Goal: Information Seeking & Learning: Find specific fact

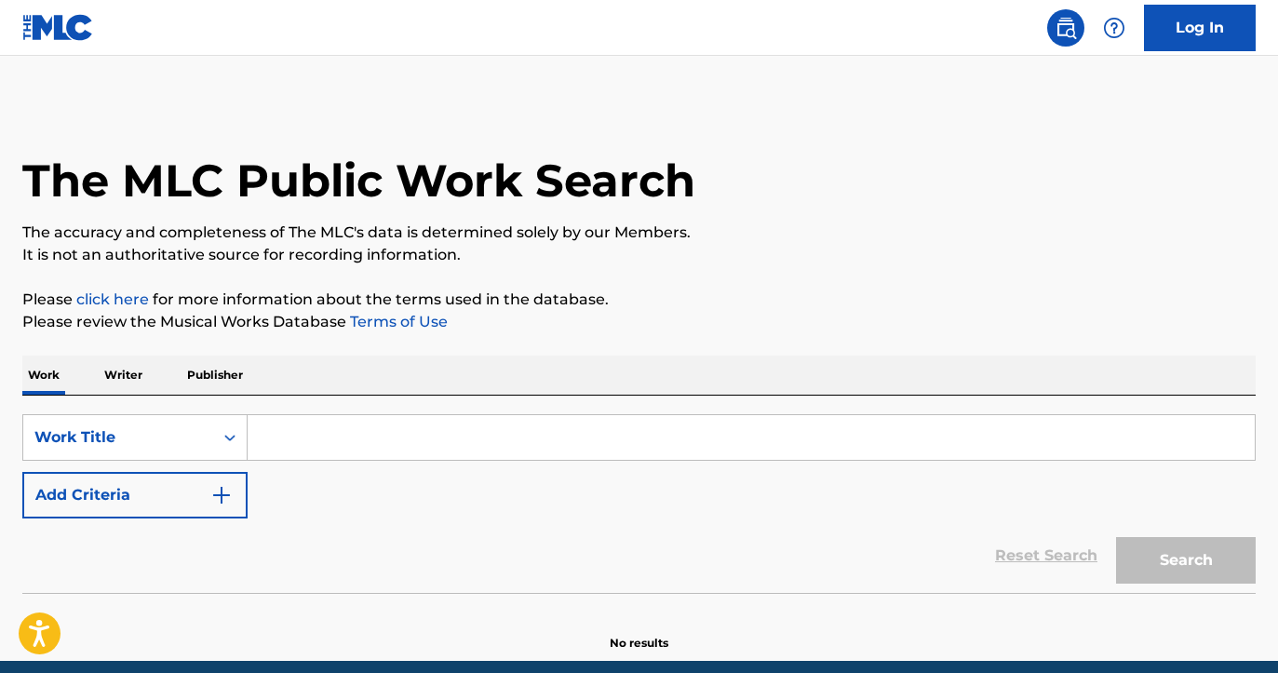
click at [418, 442] on input "Search Form" at bounding box center [751, 437] width 1007 height 45
paste input "Dance To The Beat Freakout"
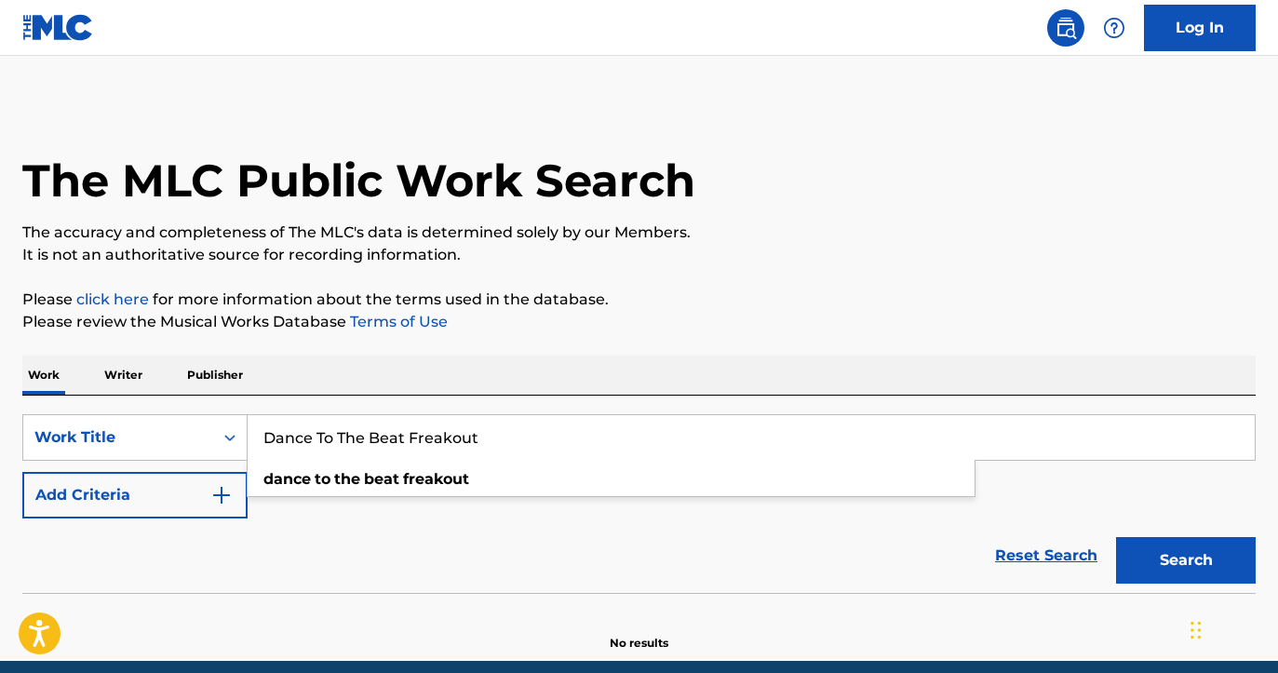
type input "Dance To The Beat Freakout"
click at [153, 508] on button "Add Criteria" at bounding box center [134, 495] width 225 height 47
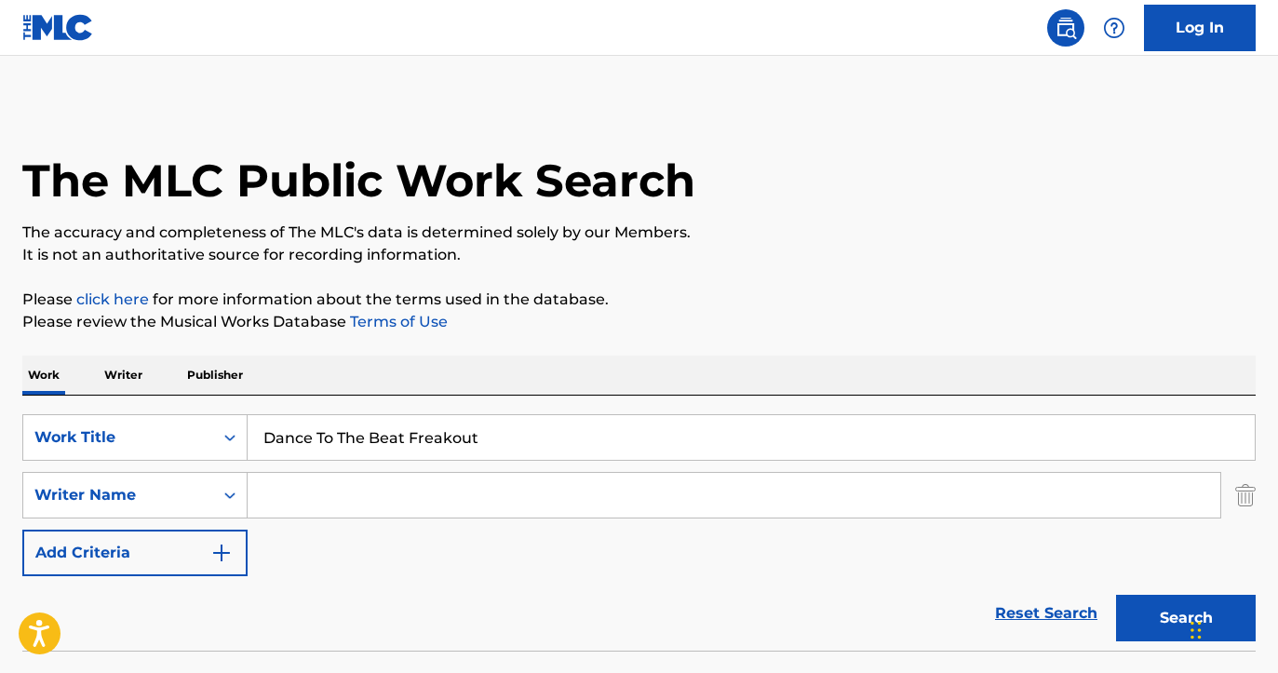
click at [334, 502] on input "Search Form" at bounding box center [734, 495] width 972 height 45
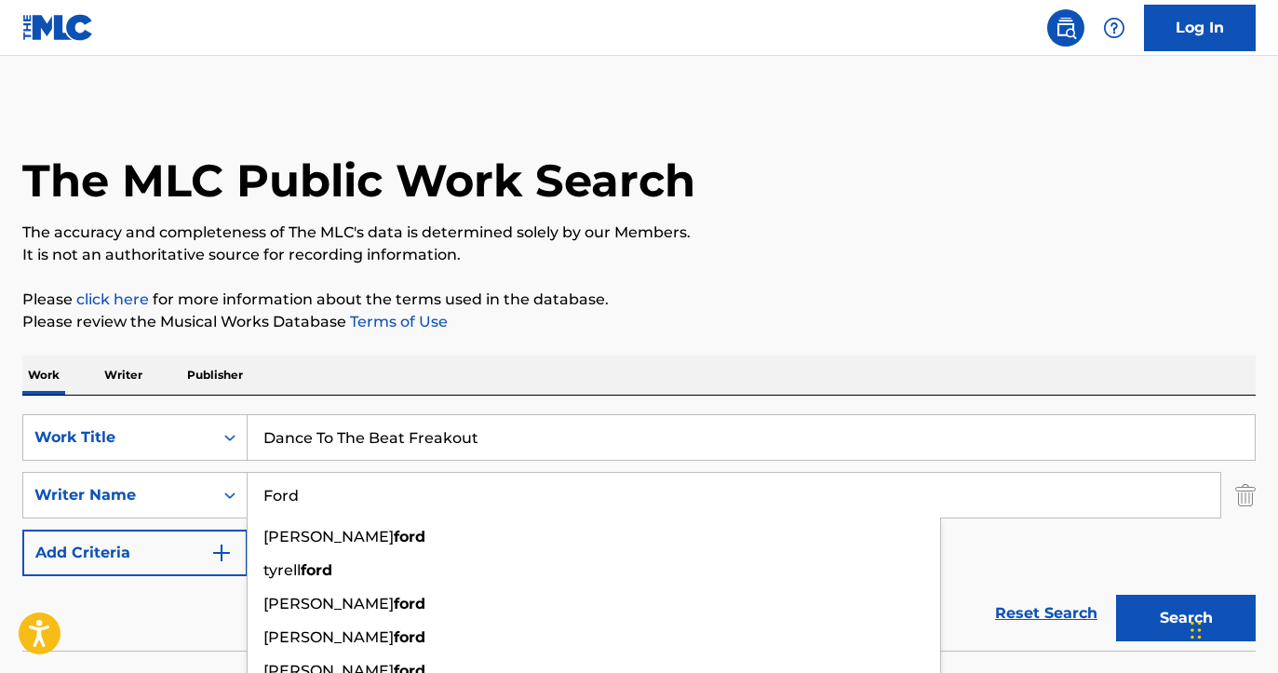
type input "Ford"
click at [897, 289] on p "Please click here for more information about the terms used in the database." at bounding box center [638, 299] width 1233 height 22
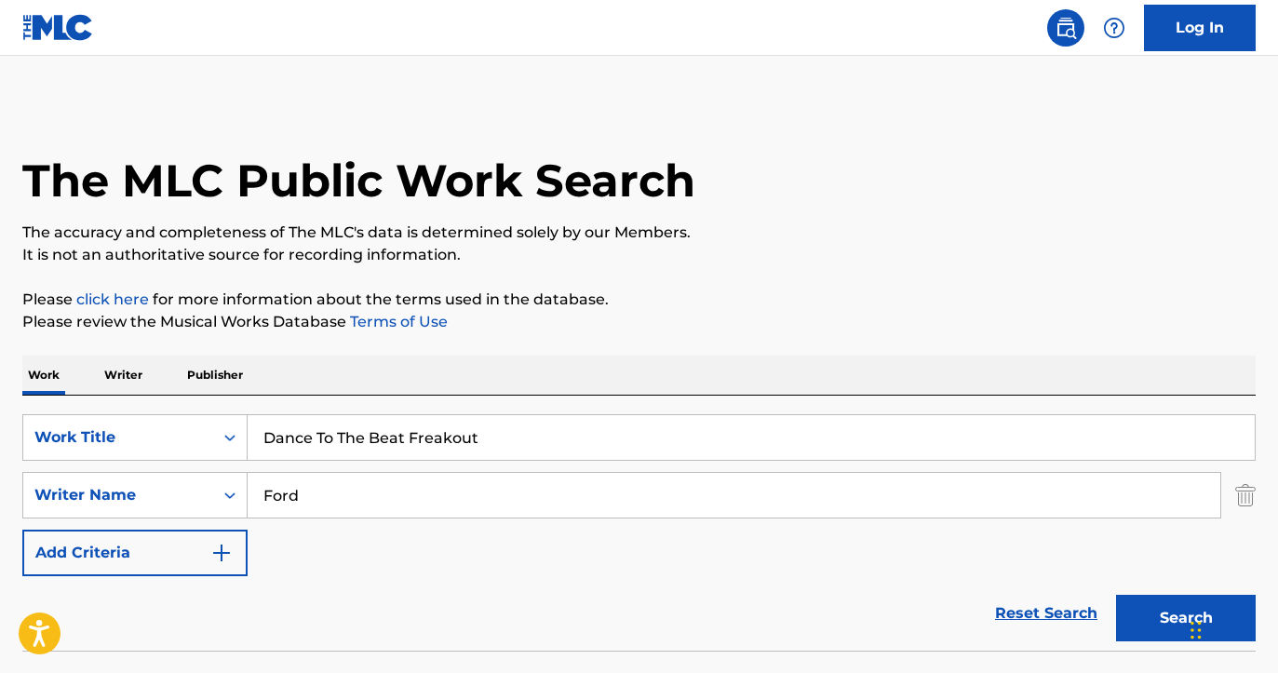
click at [1133, 612] on button "Search" at bounding box center [1186, 618] width 140 height 47
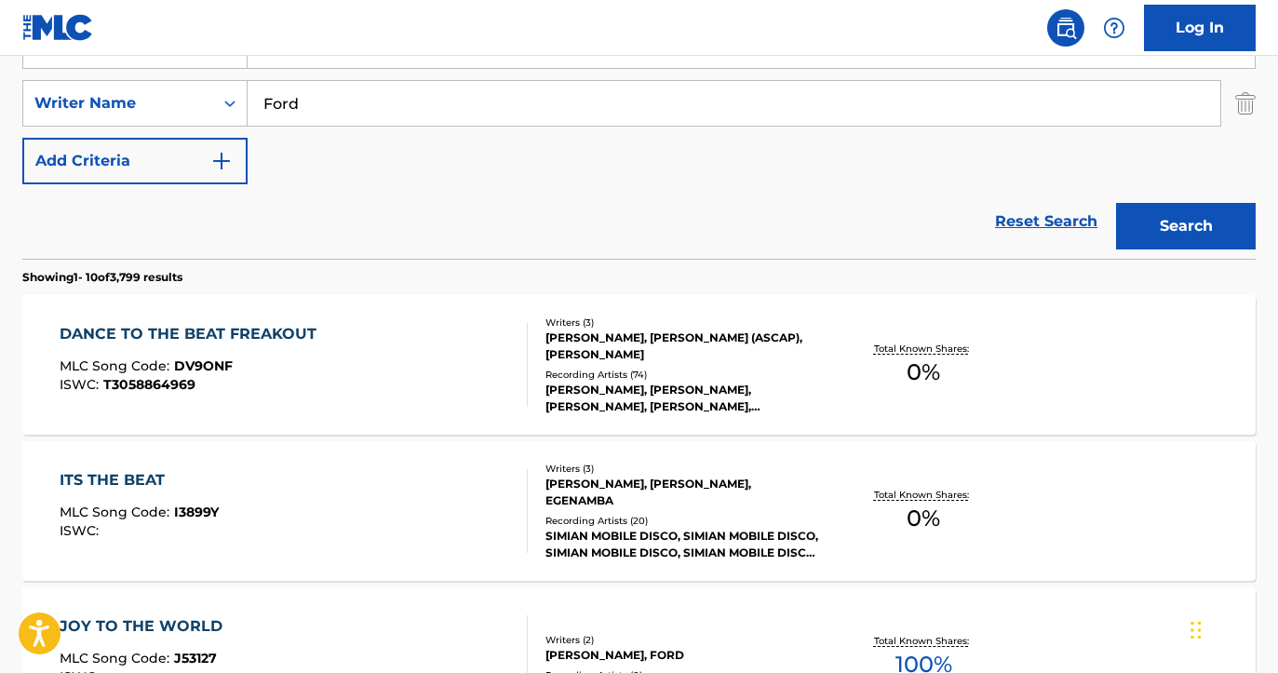
scroll to position [500, 0]
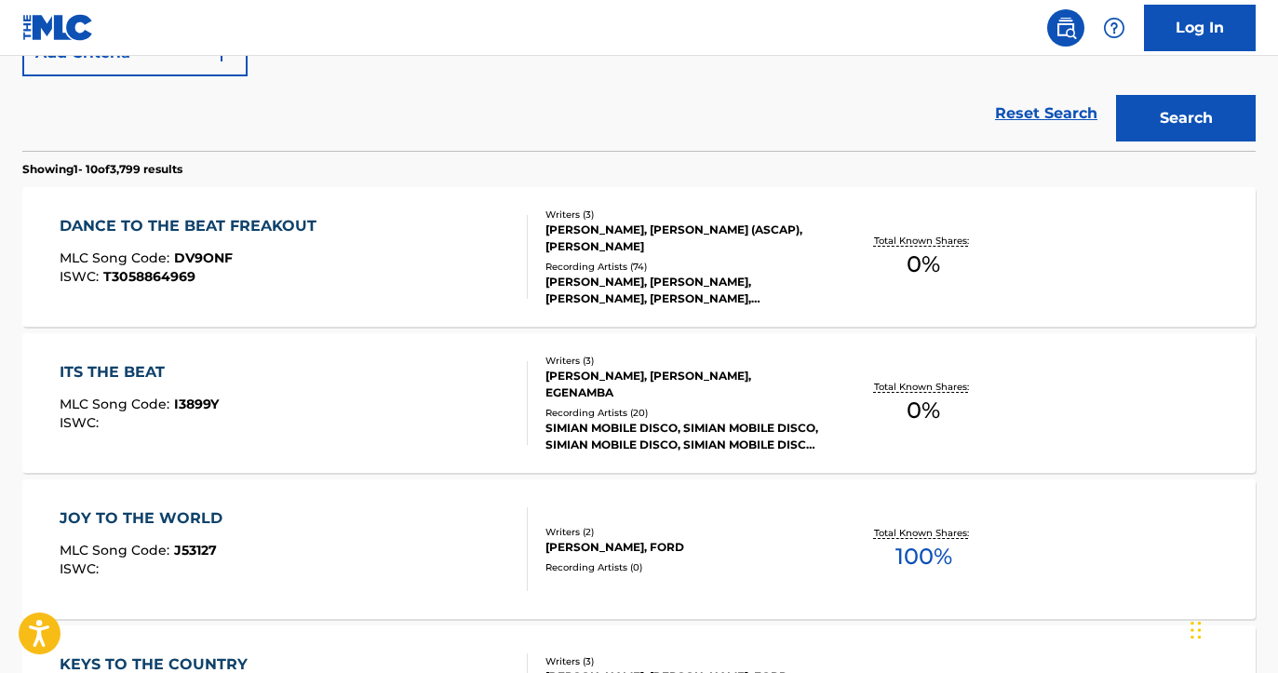
click at [689, 264] on div "Recording Artists ( 74 )" at bounding box center [682, 267] width 275 height 14
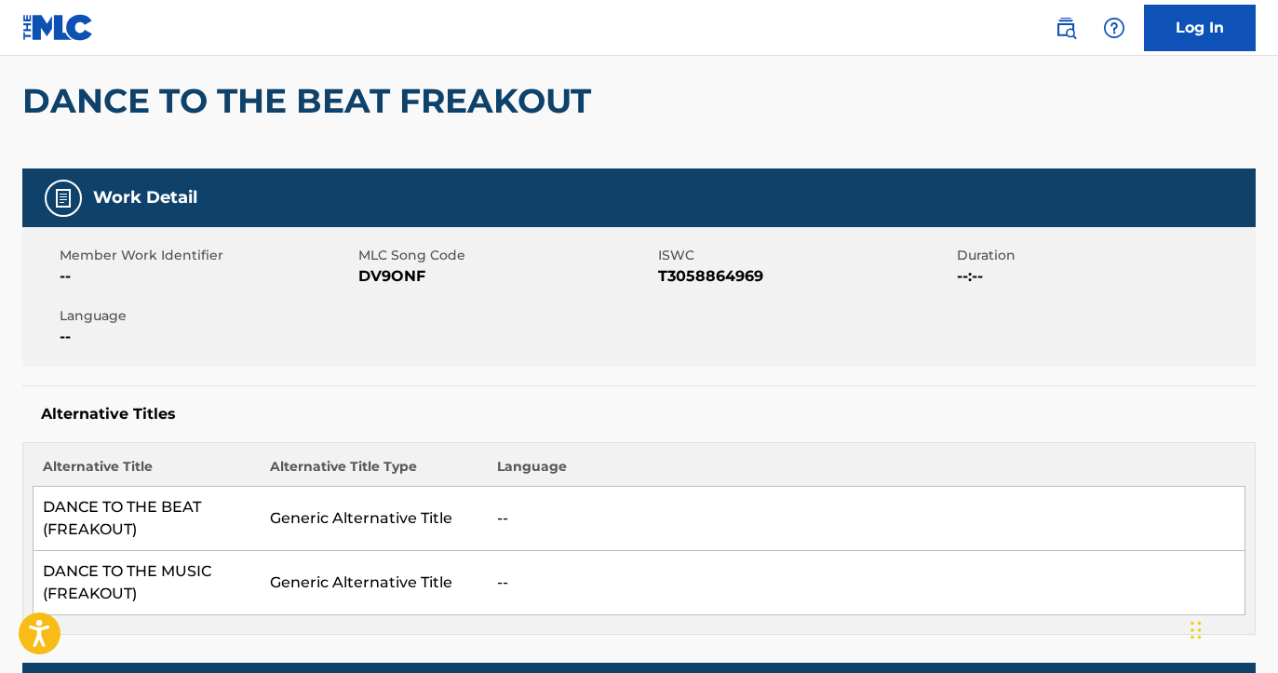
scroll to position [164, 0]
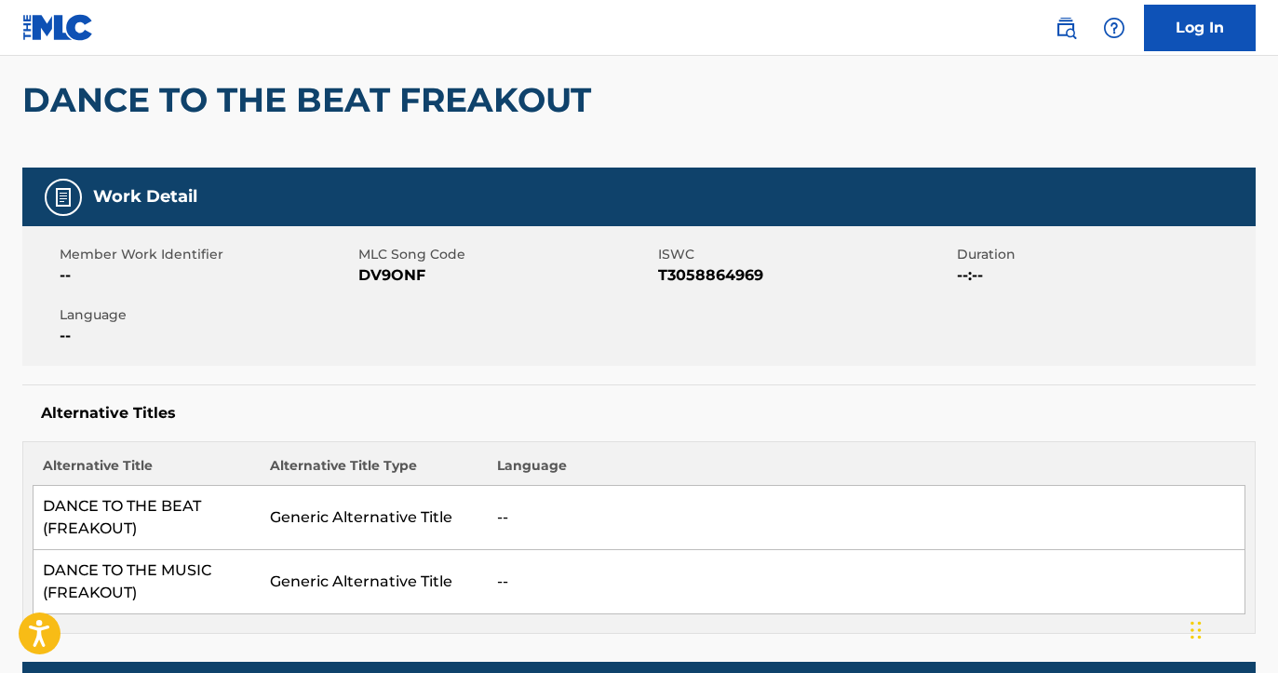
click at [406, 84] on h2 "DANCE TO THE BEAT FREAKOUT" at bounding box center [311, 100] width 578 height 42
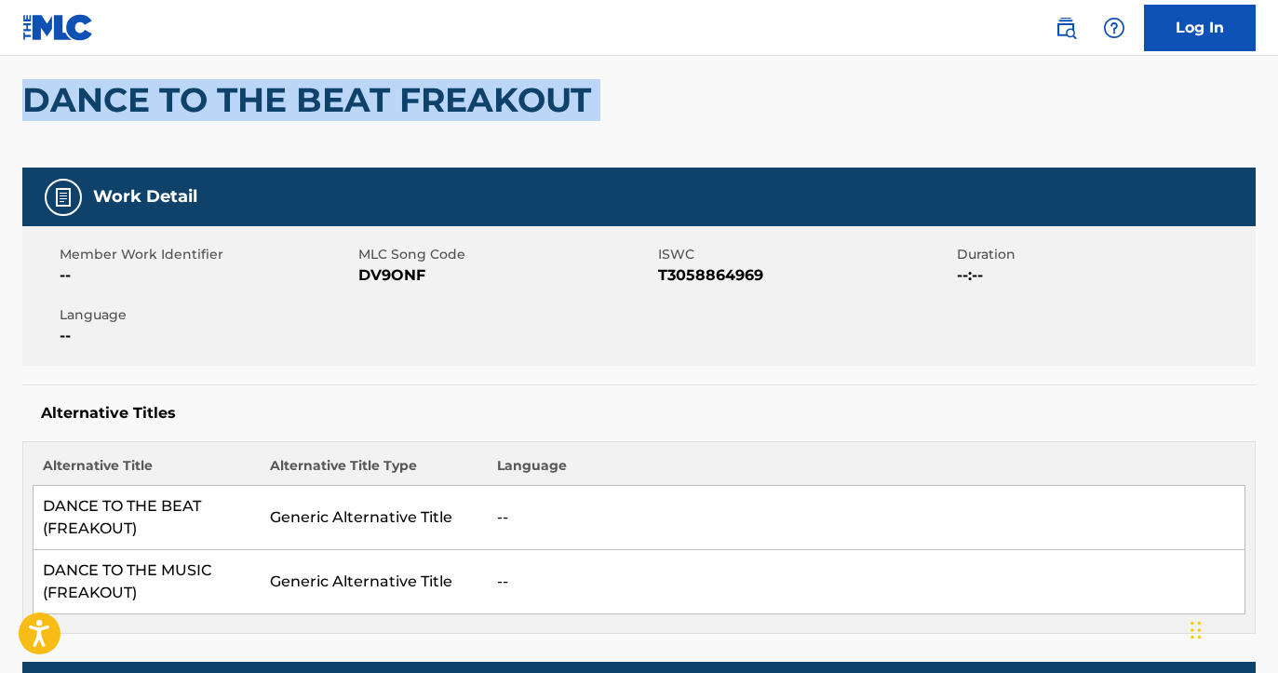
click at [406, 84] on h2 "DANCE TO THE BEAT FREAKOUT" at bounding box center [311, 100] width 578 height 42
copy div "DANCE TO THE BEAT FREAKOUT"
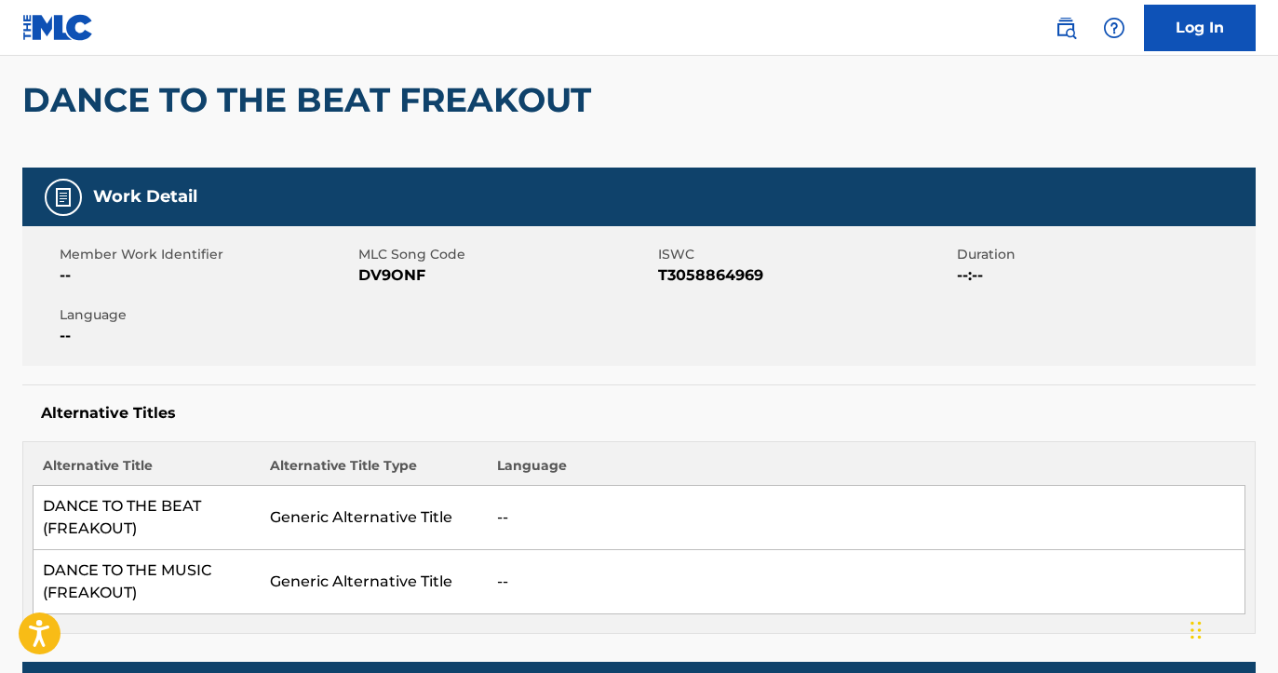
click at [709, 281] on span "T3058864969" at bounding box center [805, 275] width 294 height 22
copy span "T3058864969"
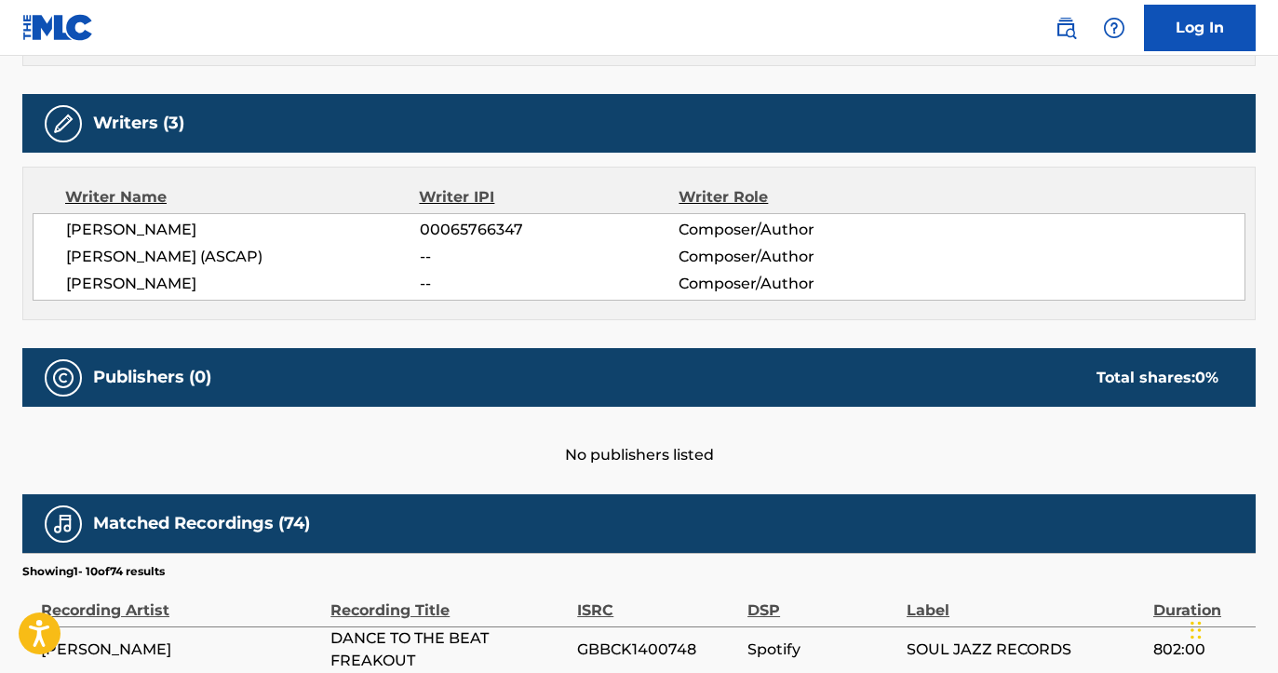
scroll to position [373, 0]
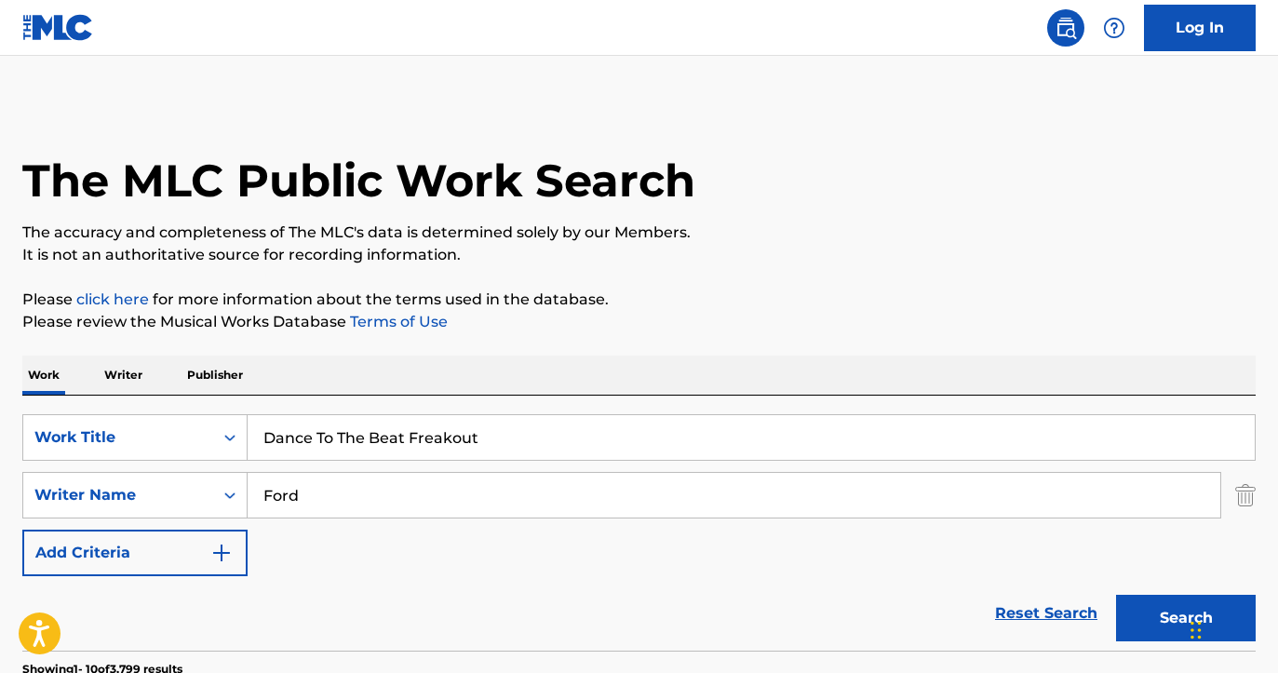
click at [489, 440] on input "Dance To The Beat Freakout" at bounding box center [751, 437] width 1007 height 45
type input "Dance To The Beat Freak"
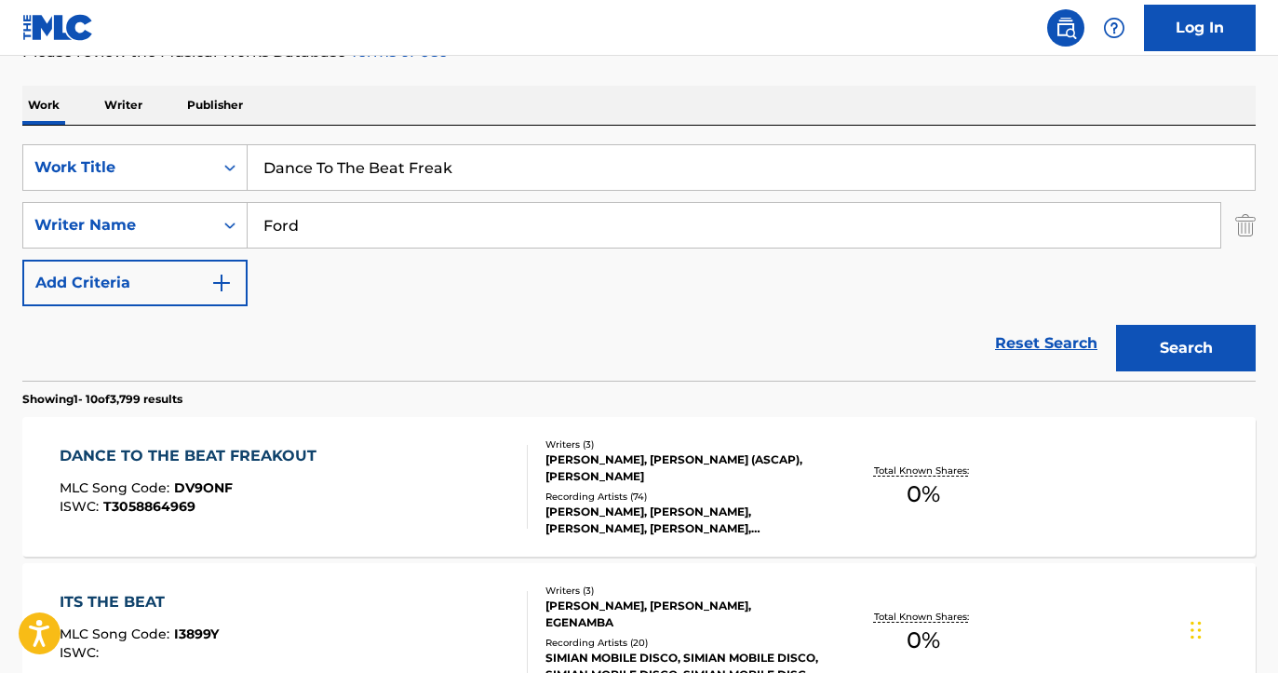
click at [1210, 354] on button "Search" at bounding box center [1186, 348] width 140 height 47
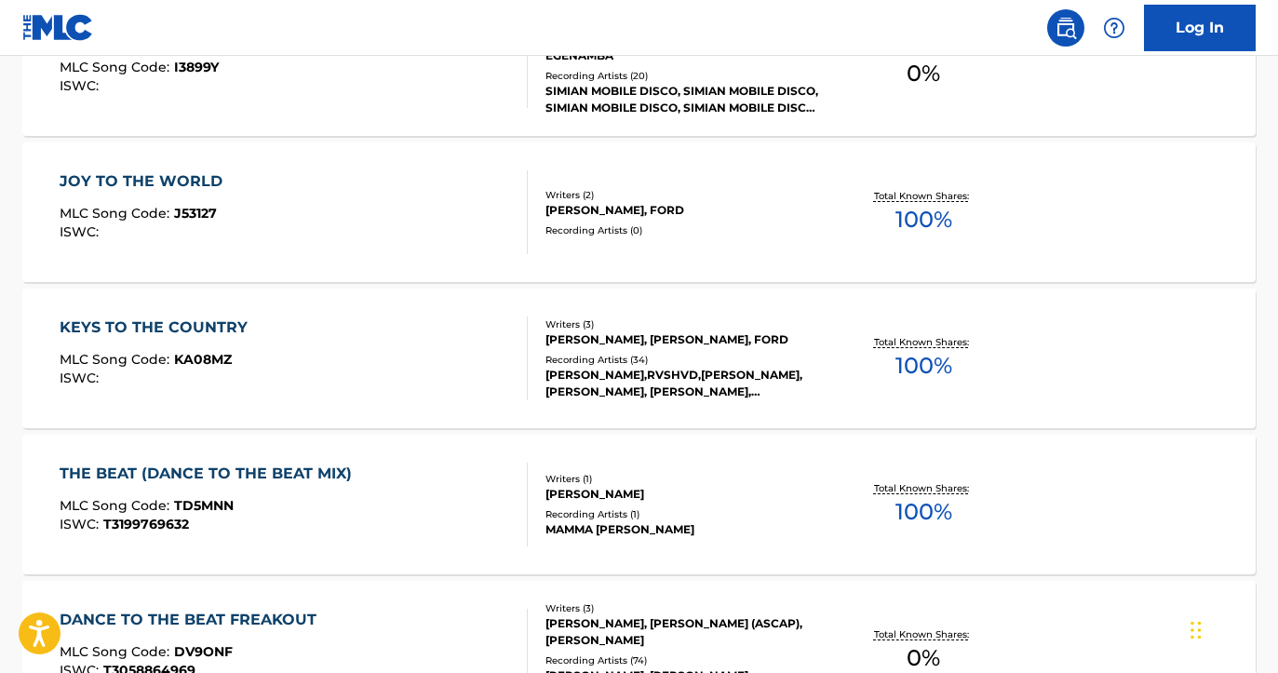
scroll to position [714, 0]
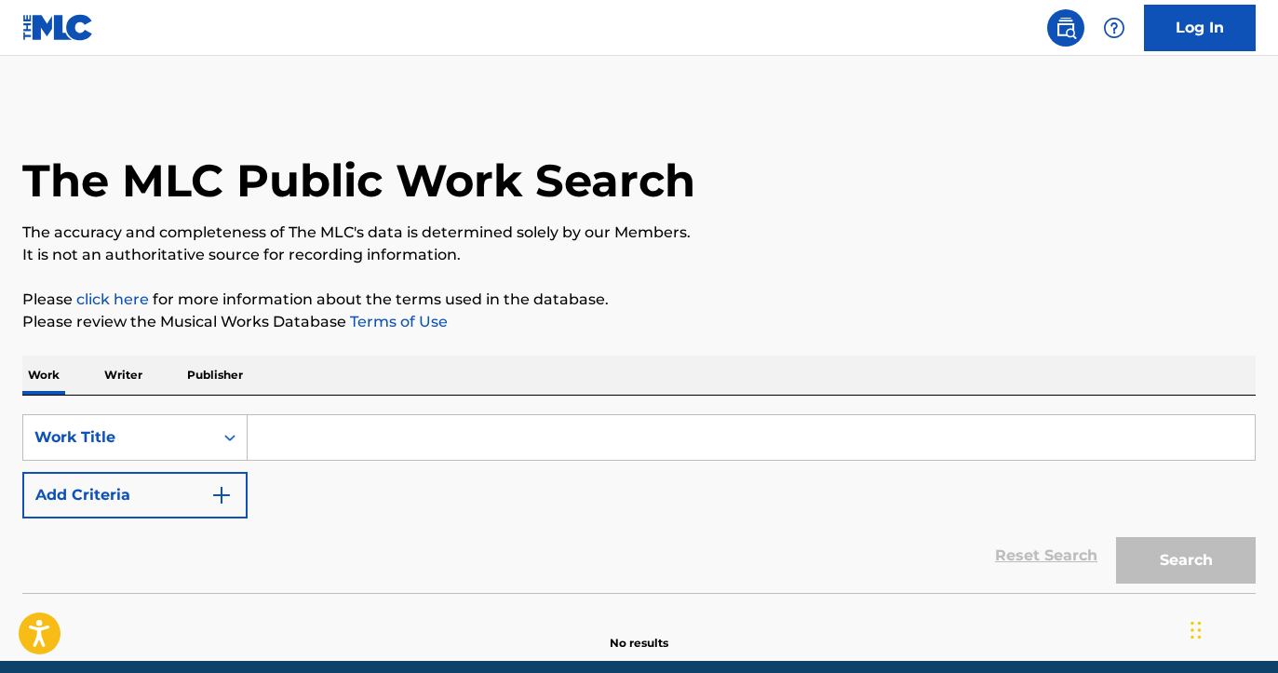
click at [374, 432] on input "Search Form" at bounding box center [751, 437] width 1007 height 45
paste input "T3058864969"
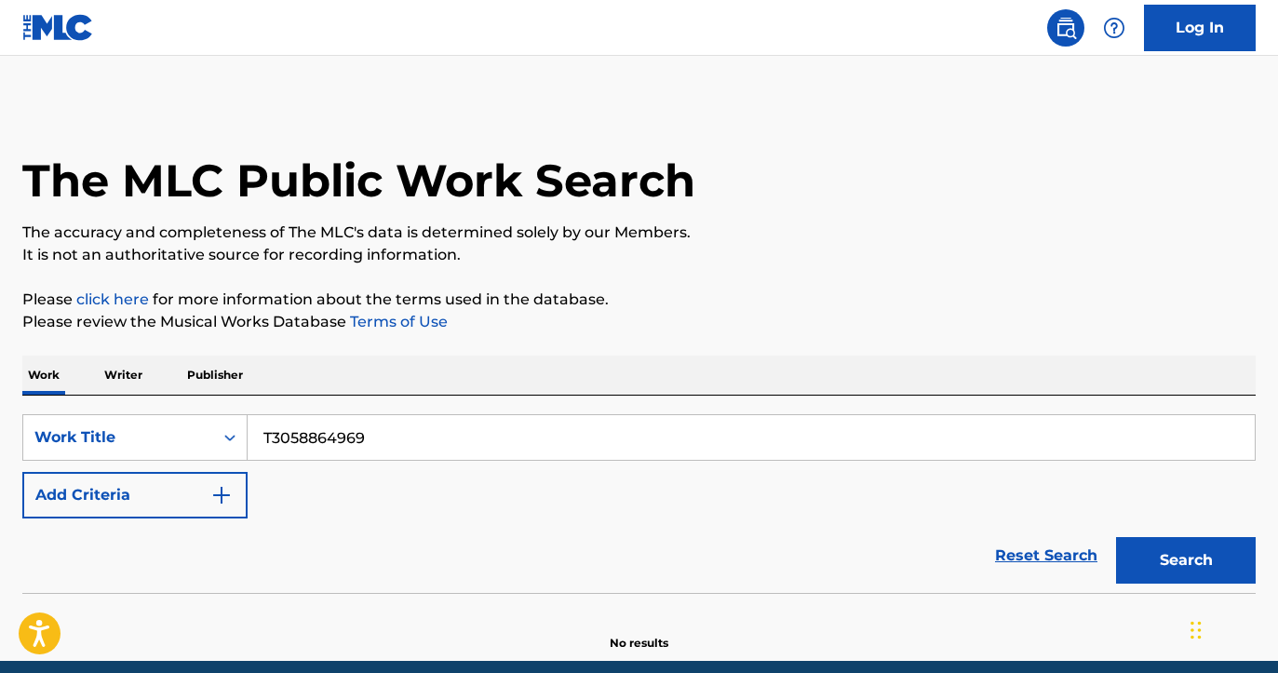
click at [456, 442] on input "T3058864969" at bounding box center [751, 437] width 1007 height 45
type input "Dance to the beat freakout"
click at [847, 160] on div "The MLC Public Work Search" at bounding box center [638, 170] width 1233 height 136
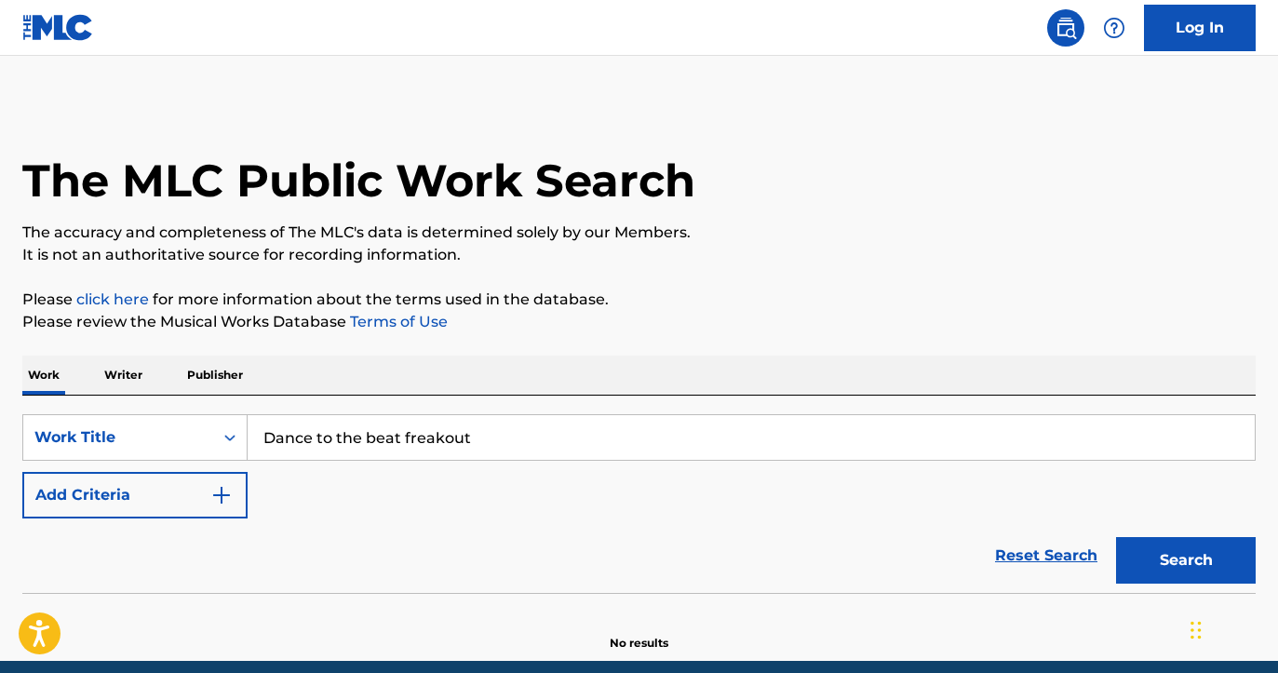
click at [136, 509] on button "Add Criteria" at bounding box center [134, 495] width 225 height 47
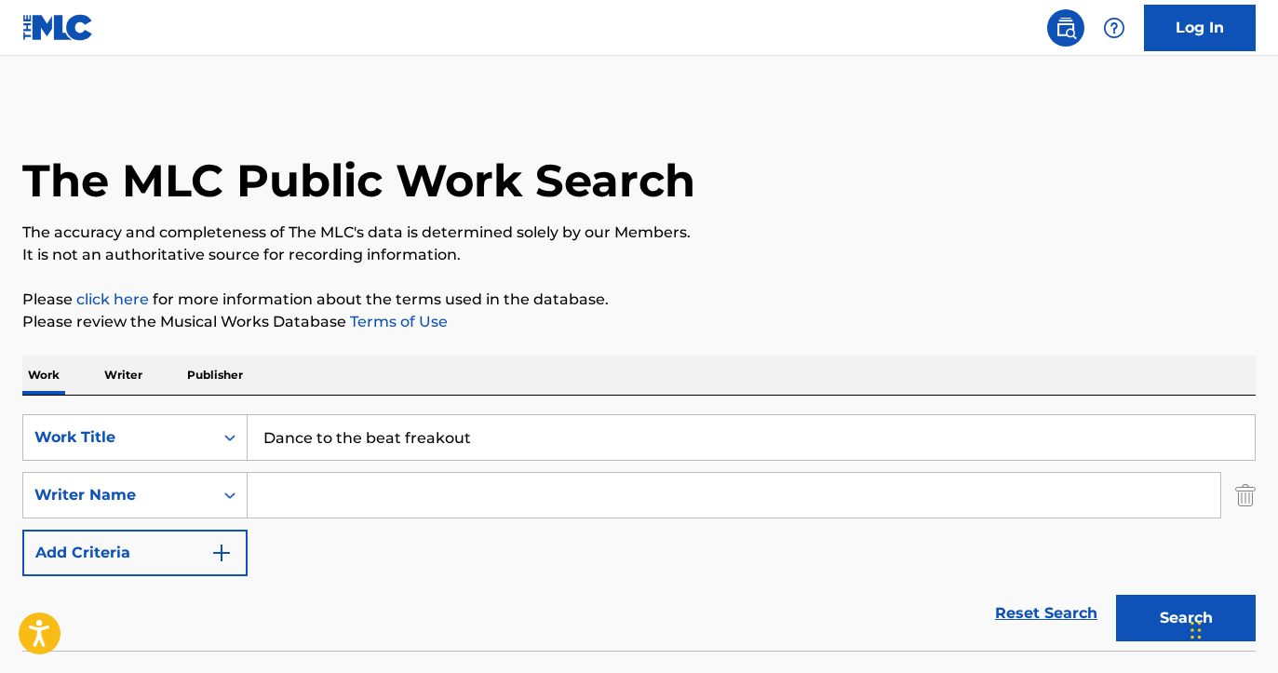
click at [331, 502] on input "Search Form" at bounding box center [734, 495] width 972 height 45
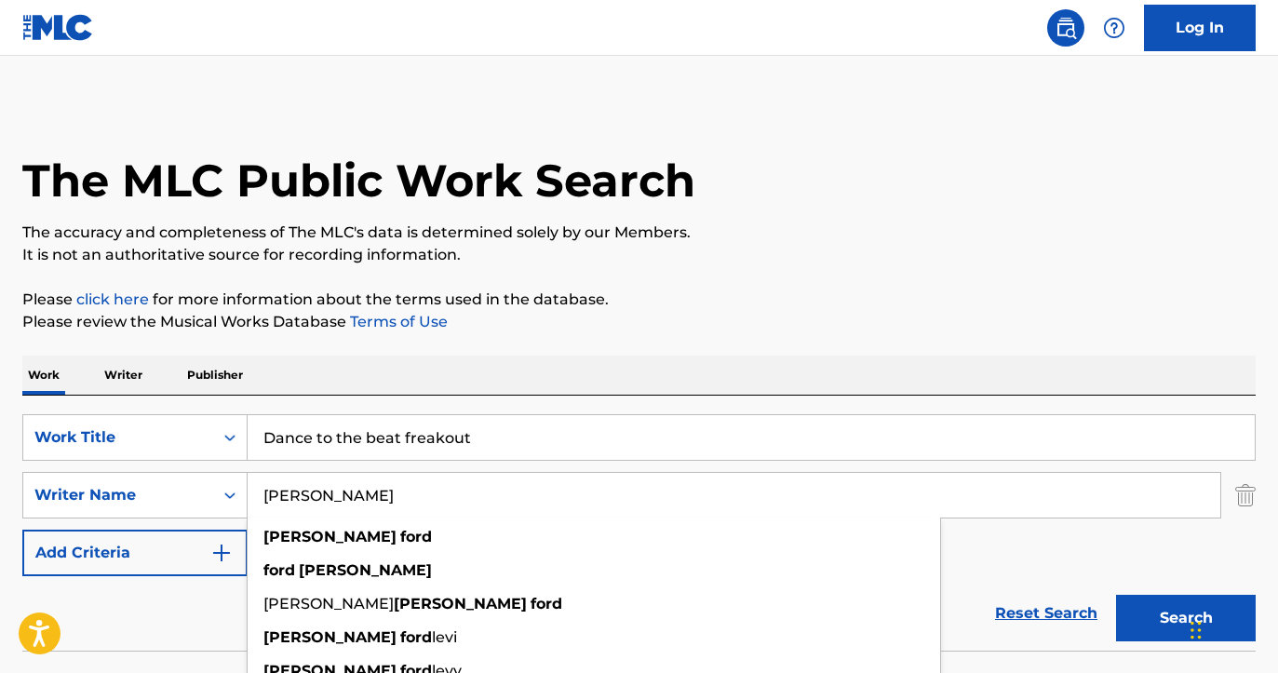
type input "[PERSON_NAME]"
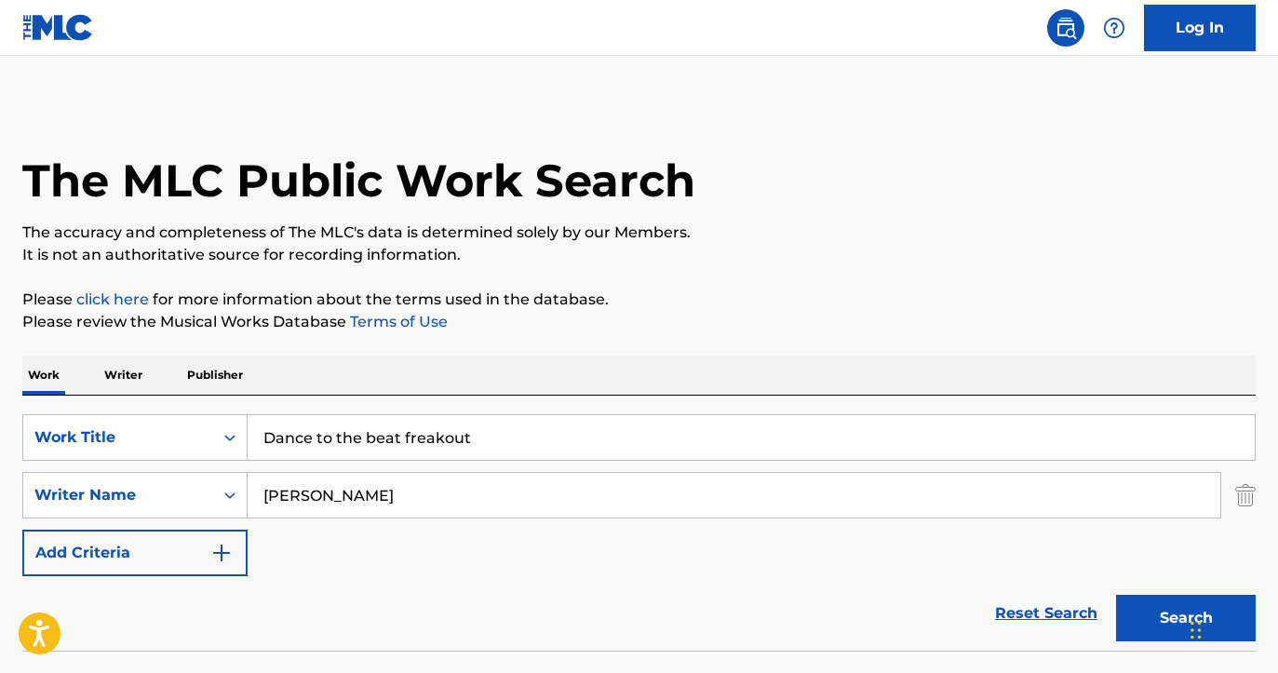
click at [971, 279] on div "The MLC Public Work Search The accuracy and completeness of The MLC's data is d…" at bounding box center [639, 405] width 1278 height 607
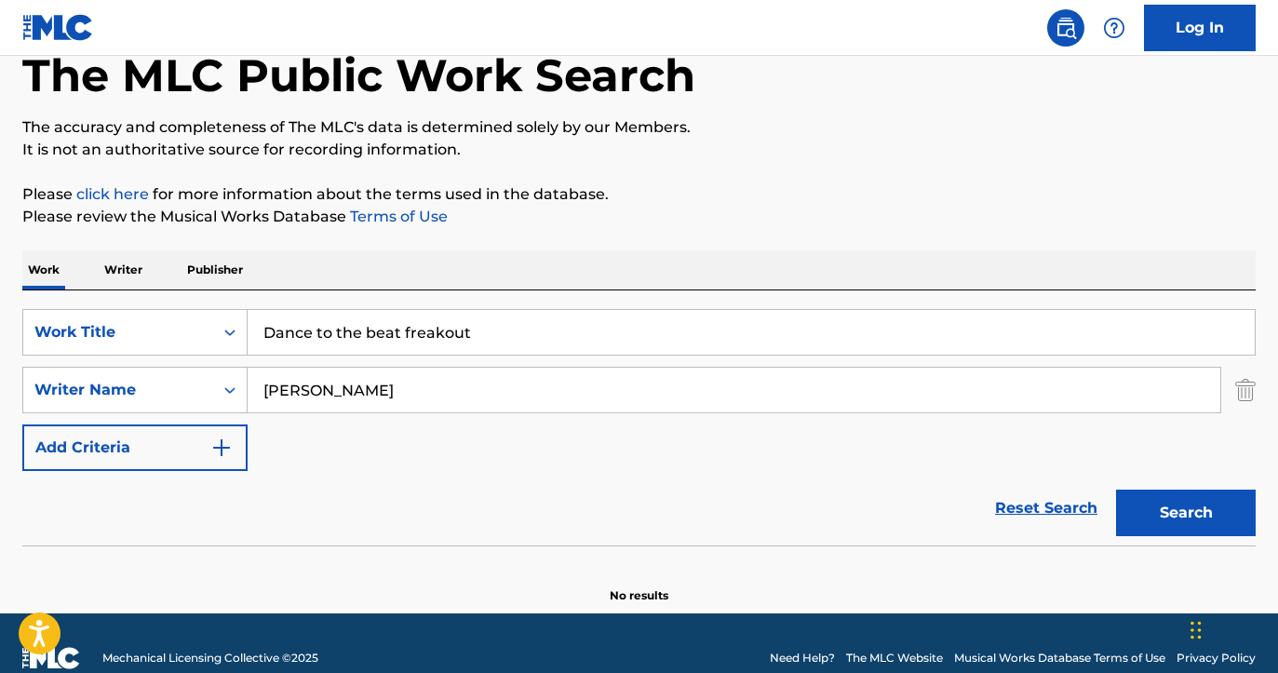
click at [1172, 531] on button "Search" at bounding box center [1186, 512] width 140 height 47
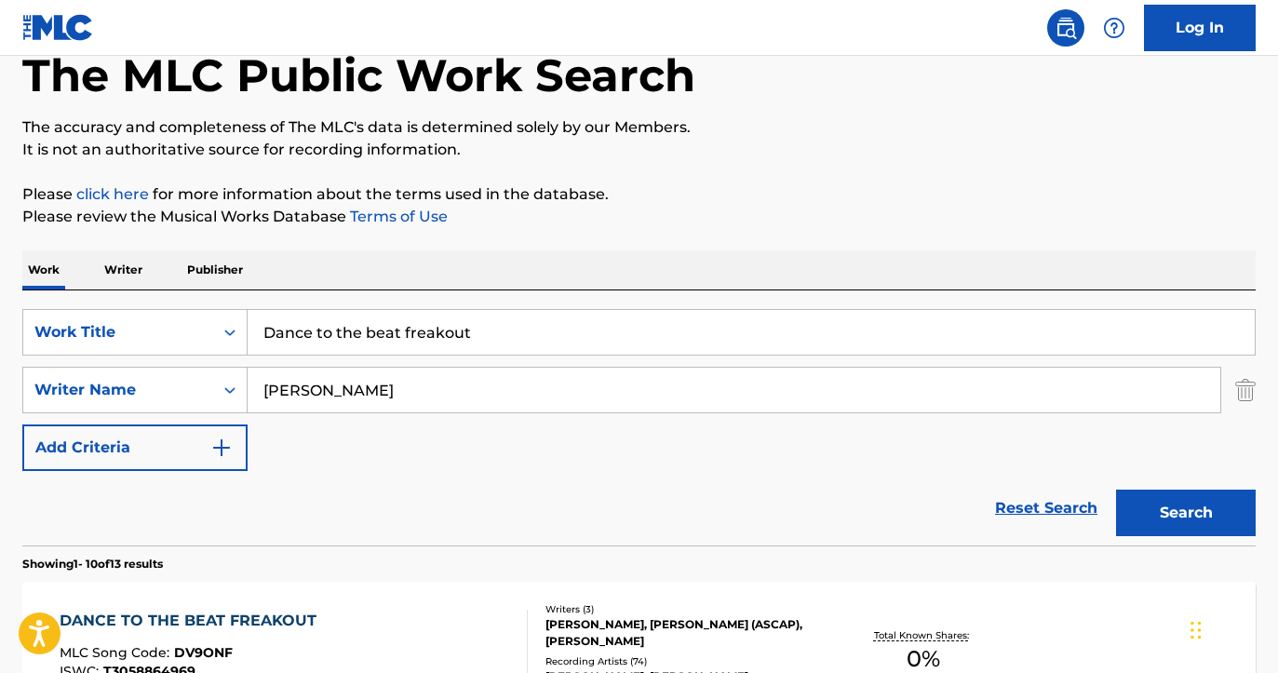
scroll to position [515, 0]
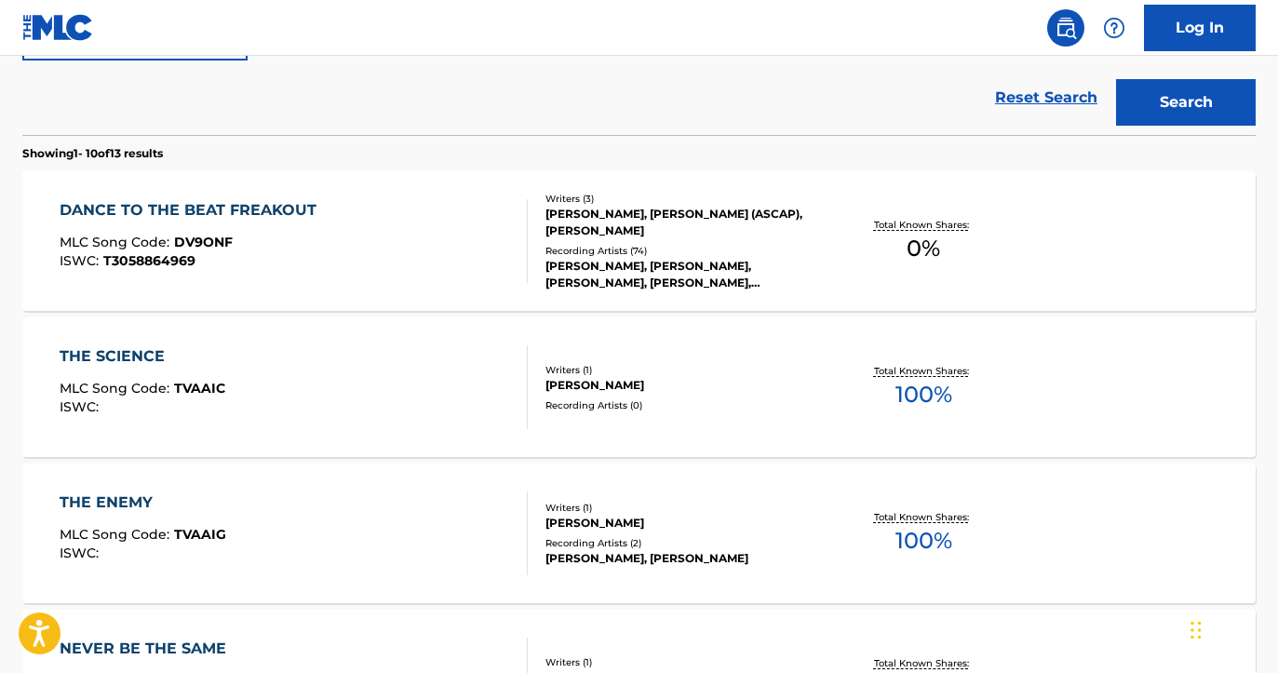
click at [656, 296] on div "DANCE TO THE BEAT FREAKOUT MLC Song Code : DV9ONF ISWC : T3058864969 Writers ( …" at bounding box center [638, 241] width 1233 height 140
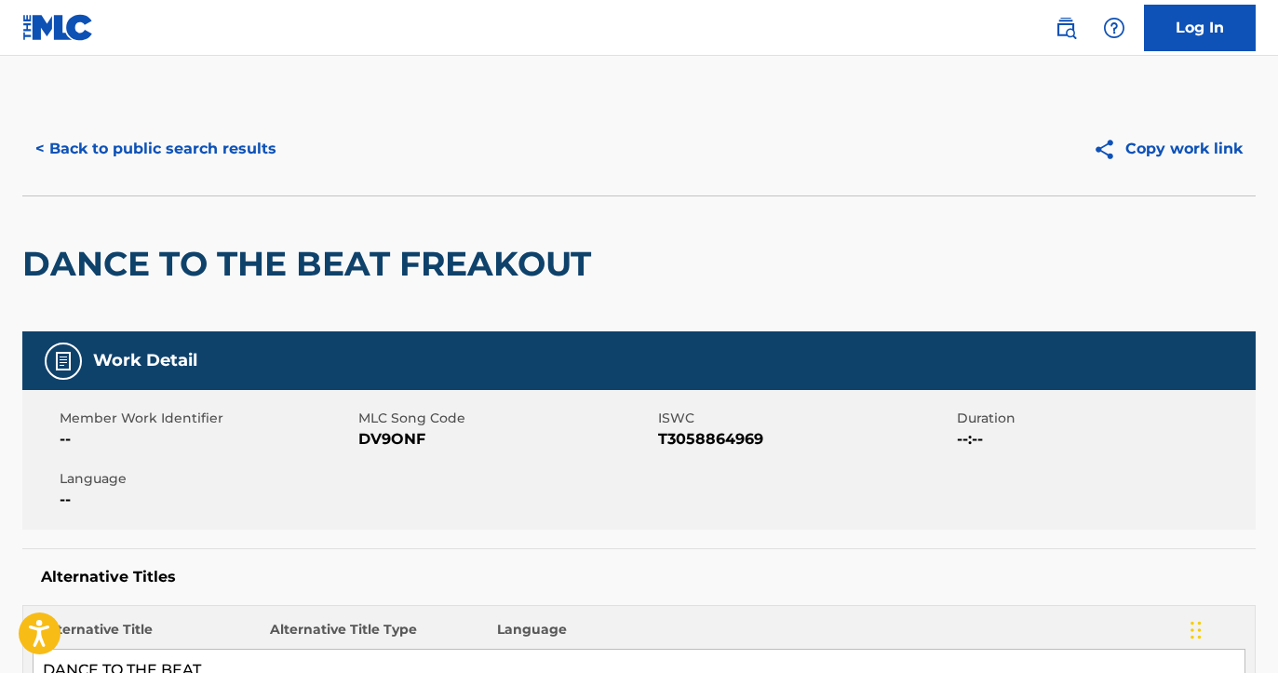
click at [1169, 137] on button "Copy work link" at bounding box center [1167, 149] width 176 height 47
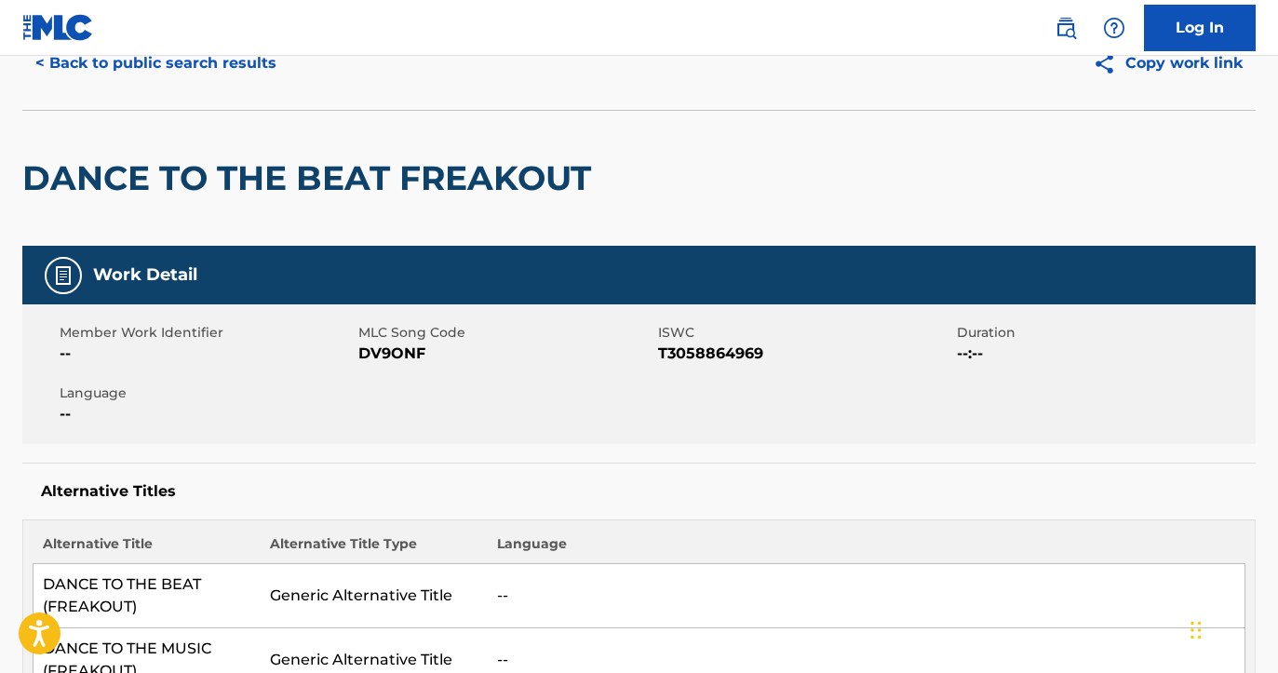
scroll to position [167, 0]
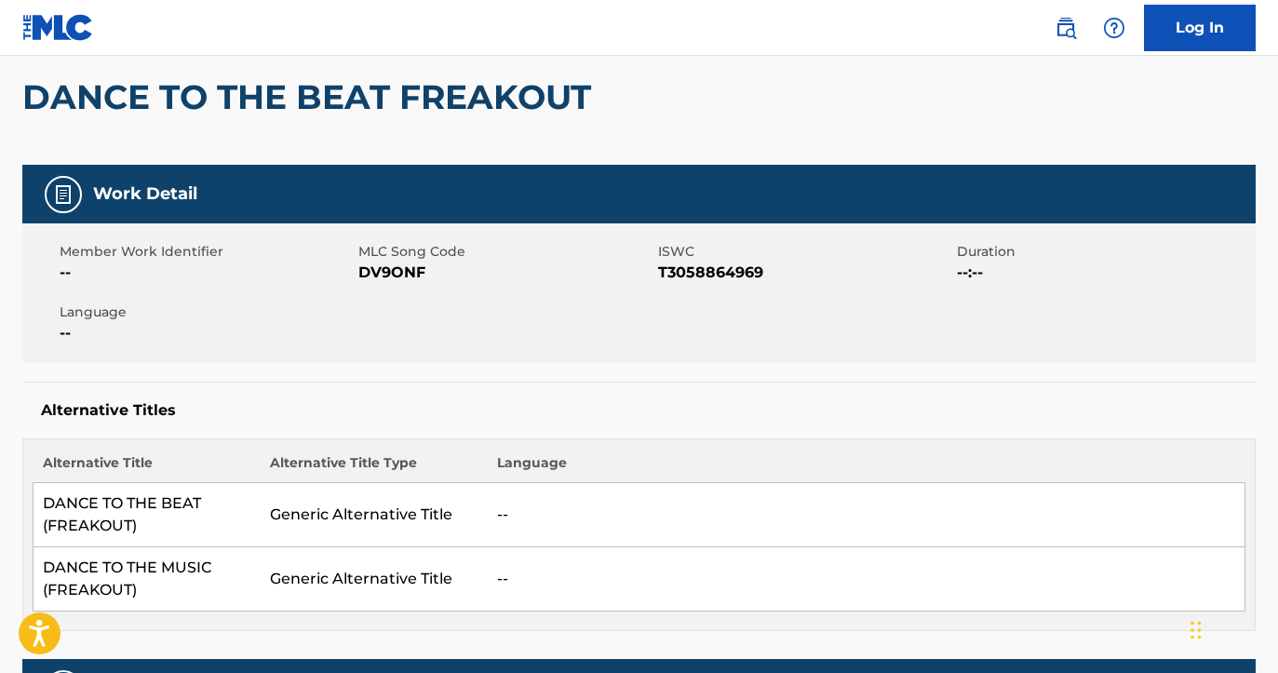
click at [99, 495] on td "DANCE TO THE BEAT (FREAKOUT)" at bounding box center [146, 515] width 227 height 64
copy td "DANCE TO THE BEAT (FREAKOUT)"
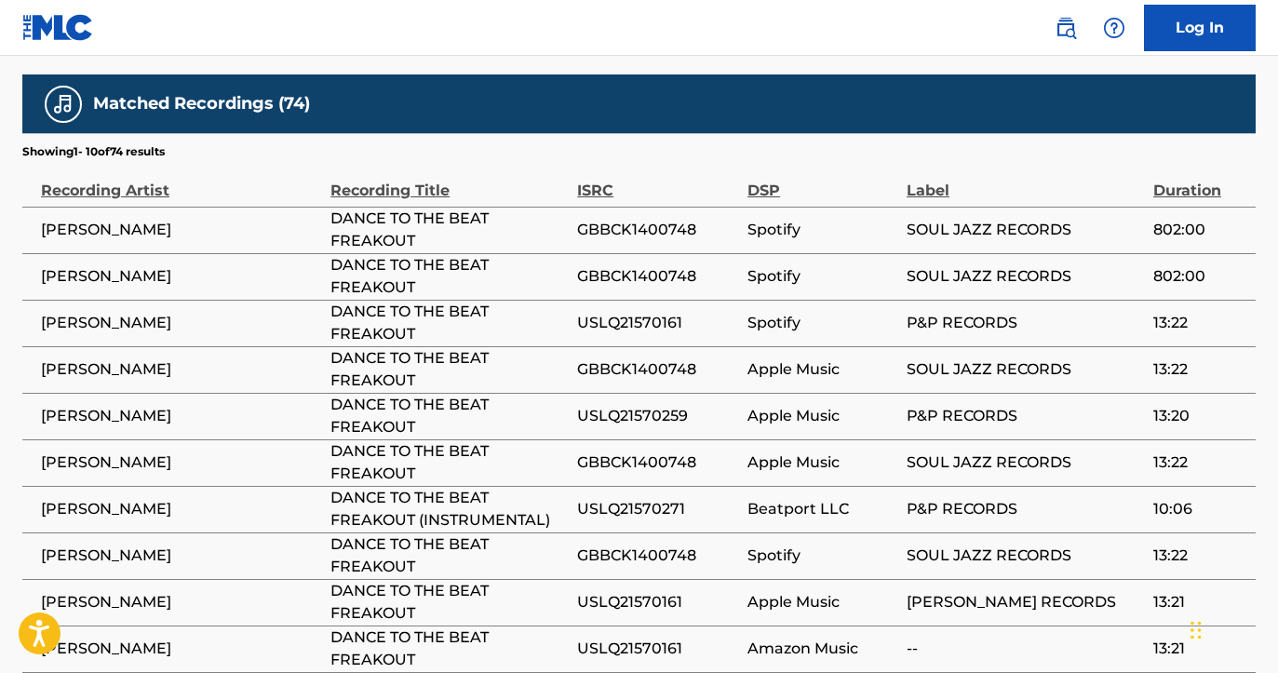
scroll to position [1334, 0]
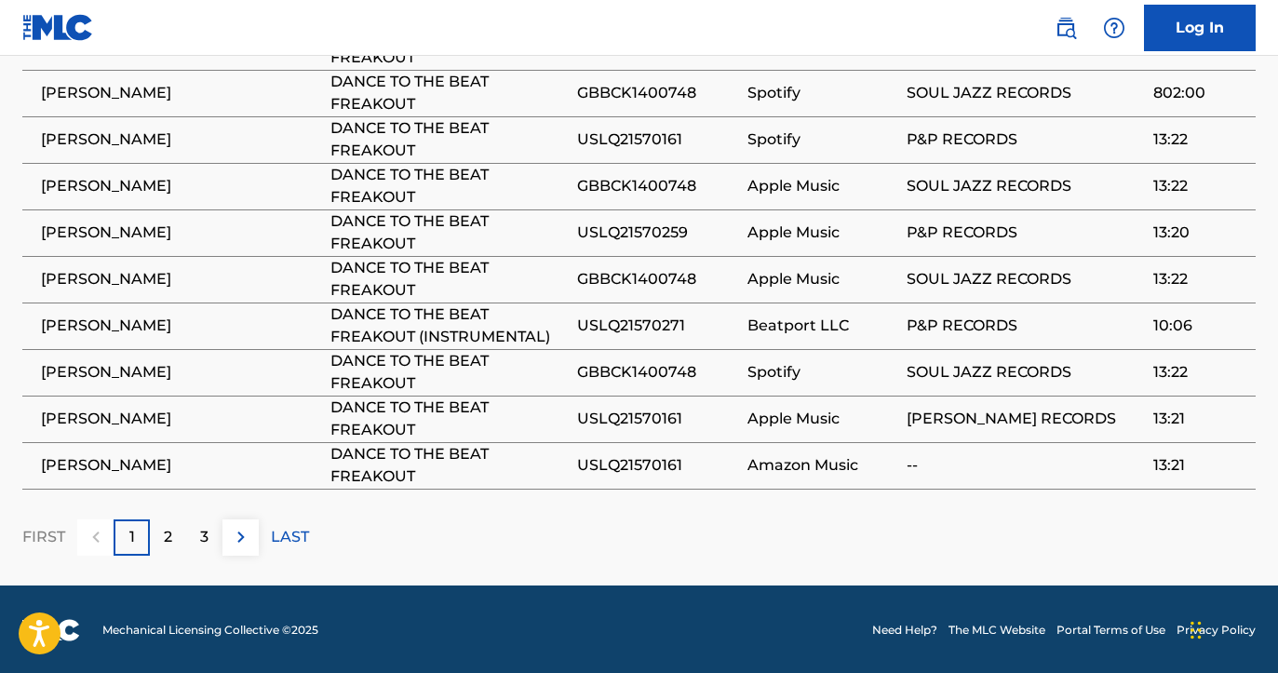
click at [167, 534] on p "2" at bounding box center [168, 537] width 8 height 22
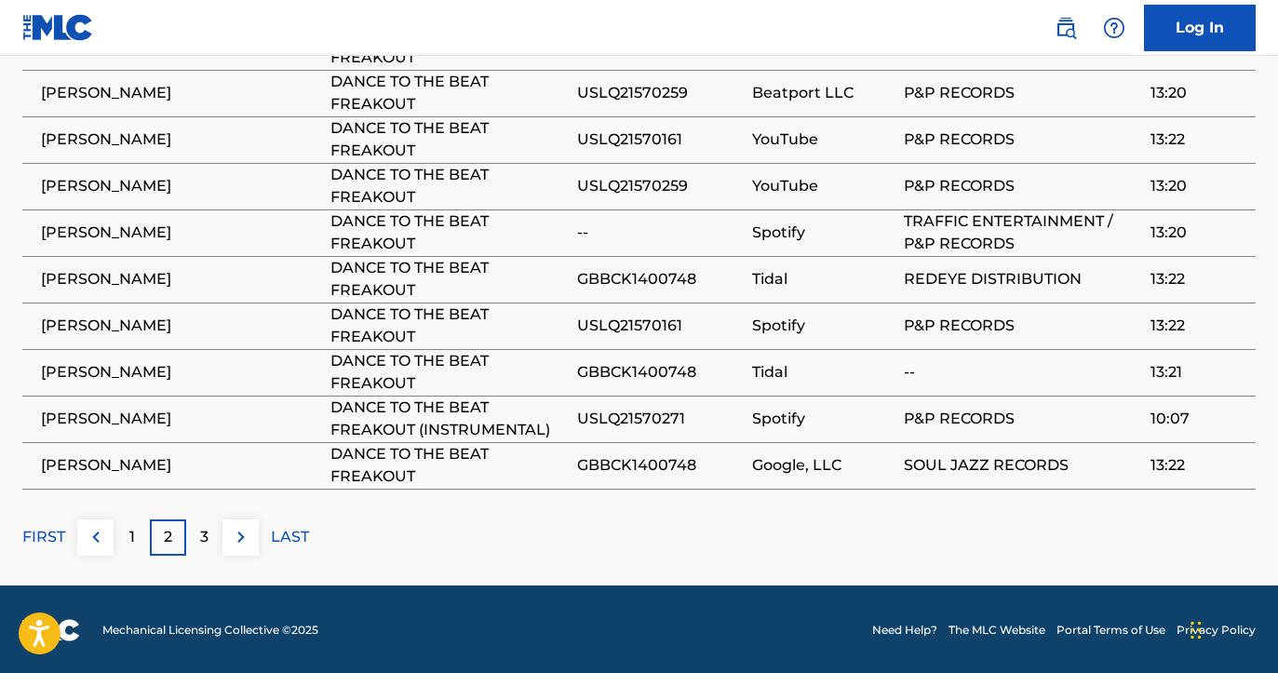
click at [297, 538] on p "LAST" at bounding box center [290, 537] width 38 height 22
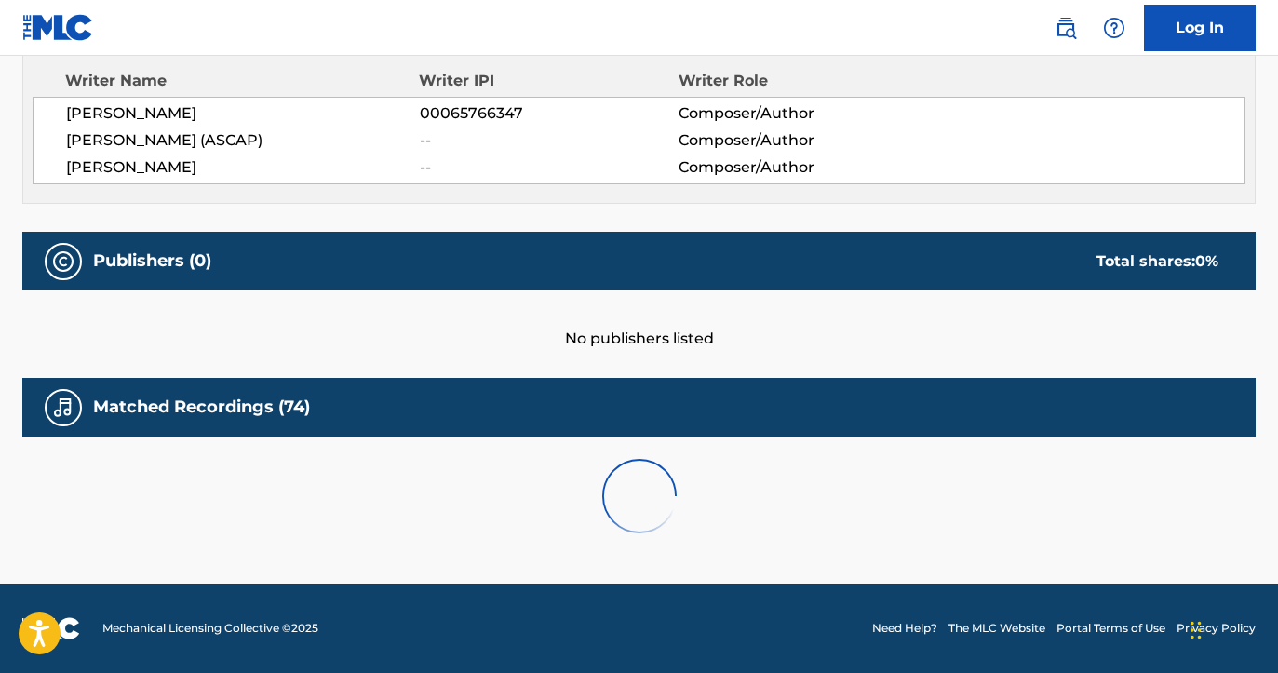
scroll to position [1055, 0]
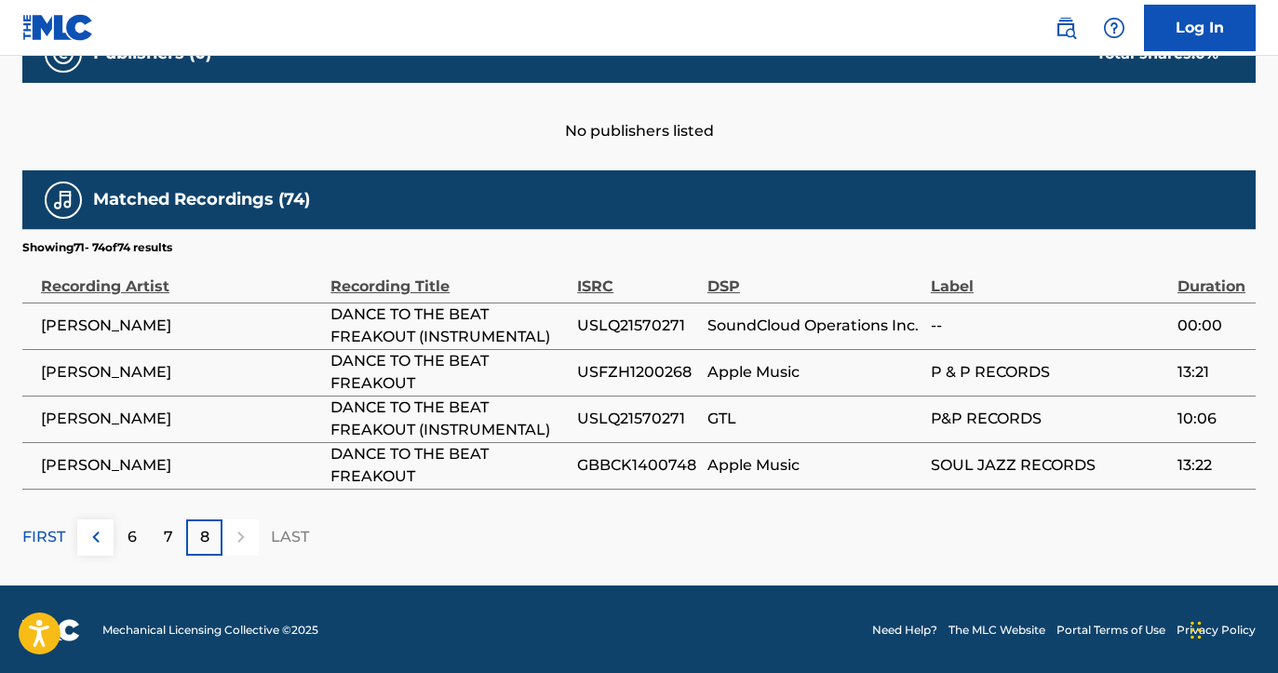
click at [134, 522] on div "6" at bounding box center [132, 537] width 36 height 36
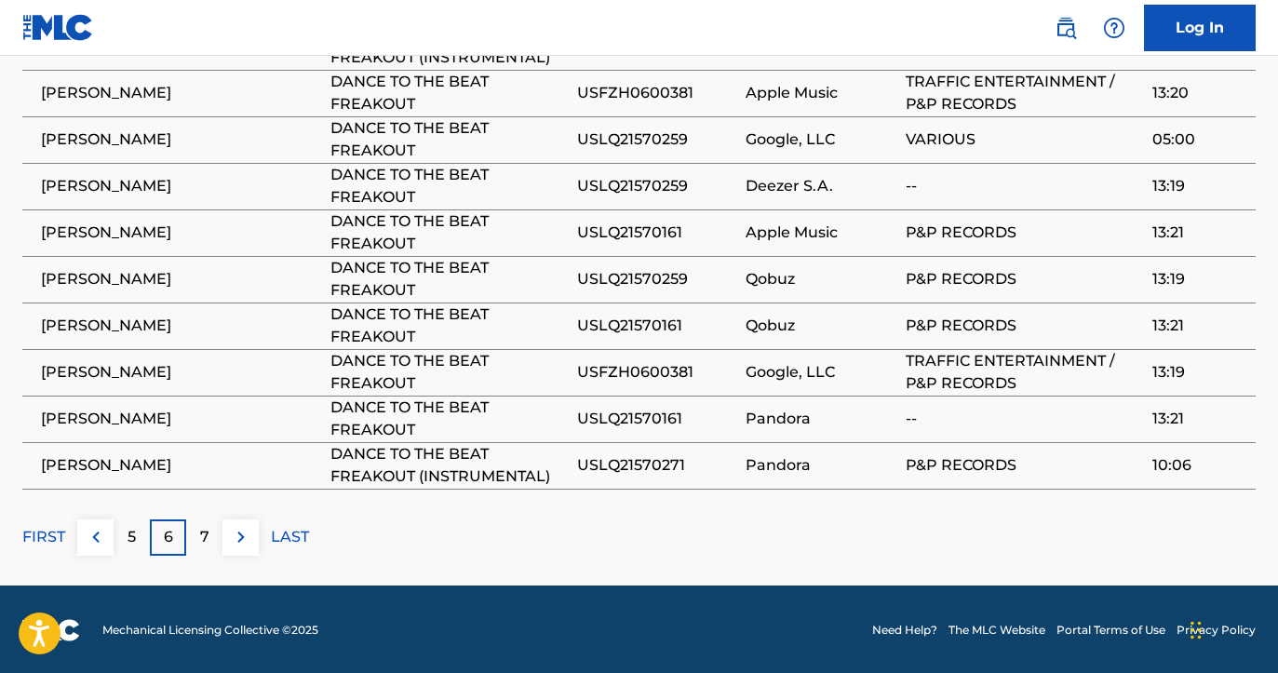
scroll to position [1322, 0]
